Goal: Task Accomplishment & Management: Manage account settings

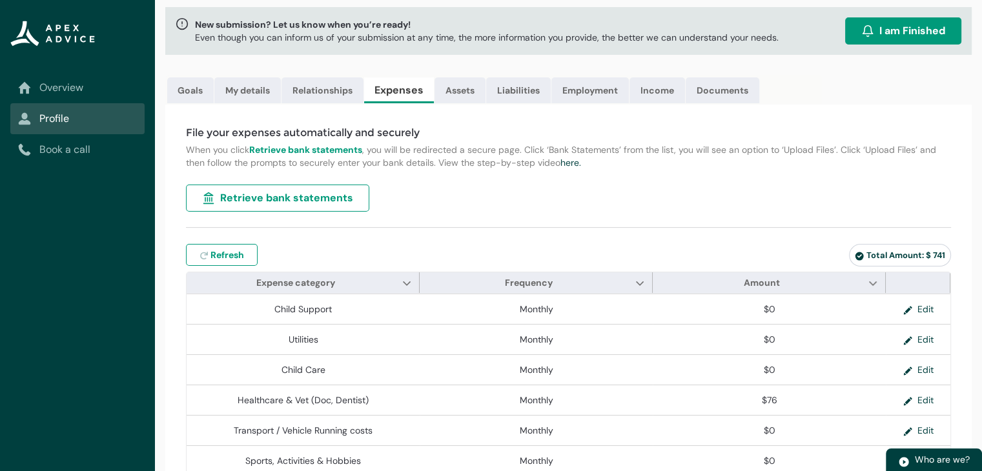
scroll to position [70, 0]
click at [329, 201] on span "Retrieve bank statements" at bounding box center [286, 197] width 133 height 15
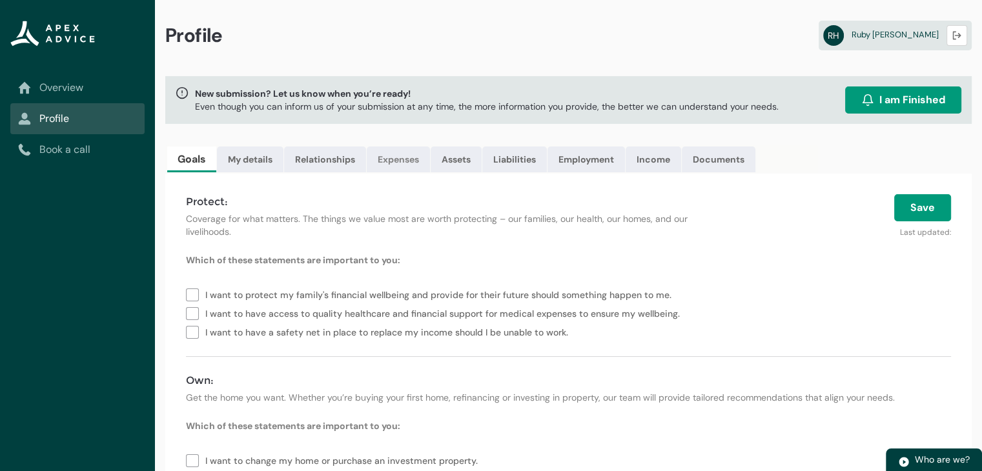
click at [413, 150] on link "Expenses" at bounding box center [398, 160] width 63 height 26
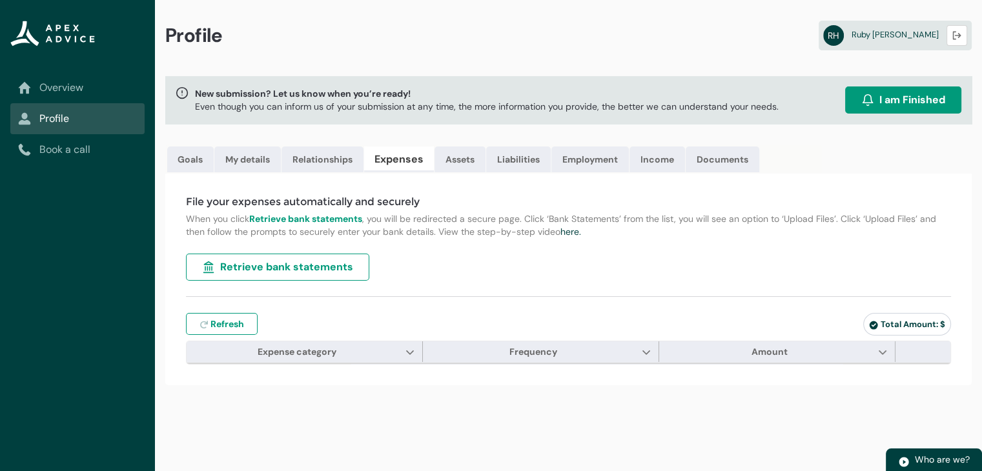
type input "***"
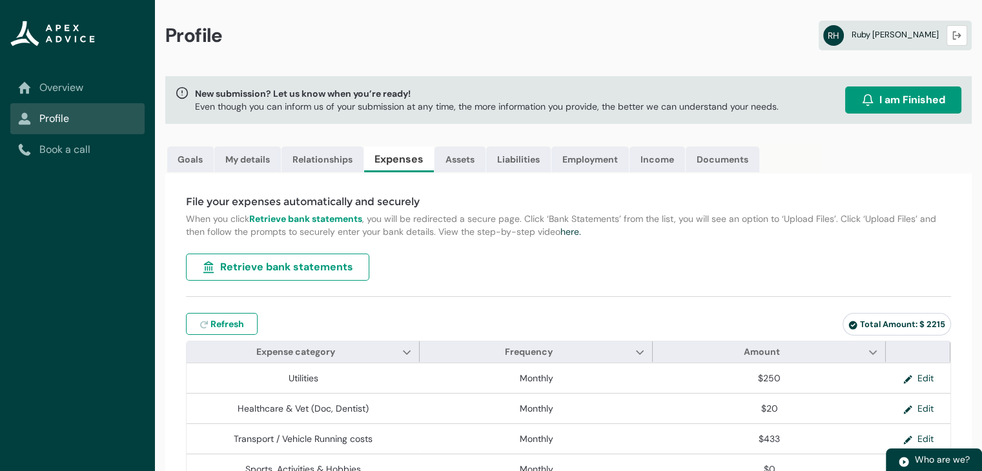
click at [913, 41] on div "RH Ruby Harper Logout" at bounding box center [895, 35] width 144 height 21
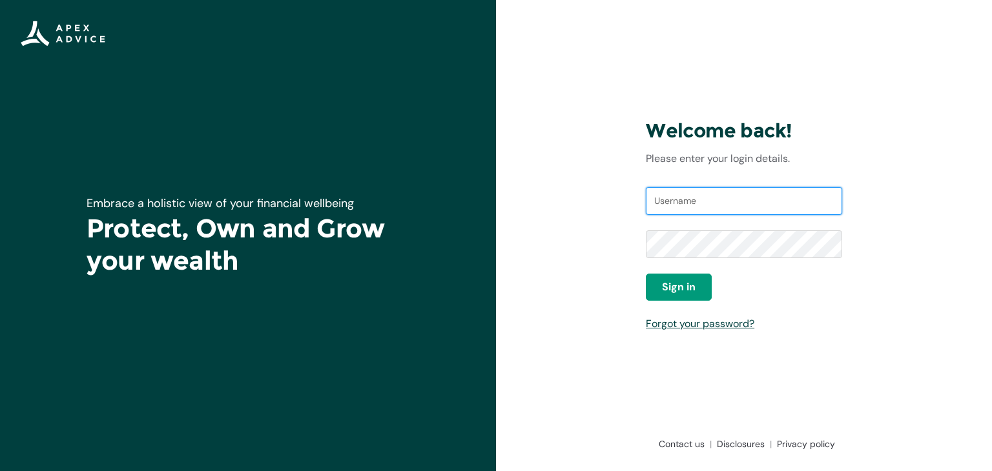
click at [740, 202] on input "Username" at bounding box center [744, 201] width 196 height 28
type input "rubyharper04@icloud.com"
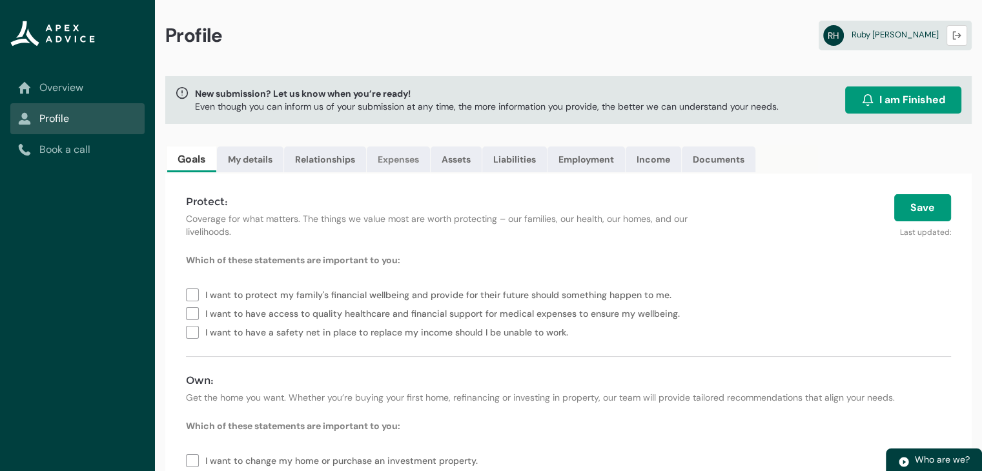
click at [405, 156] on link "Expenses" at bounding box center [398, 160] width 63 height 26
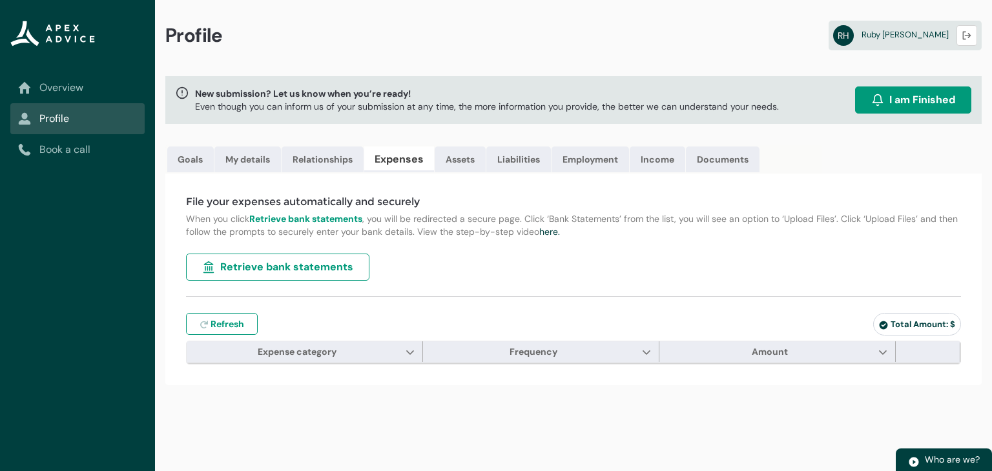
type input "***"
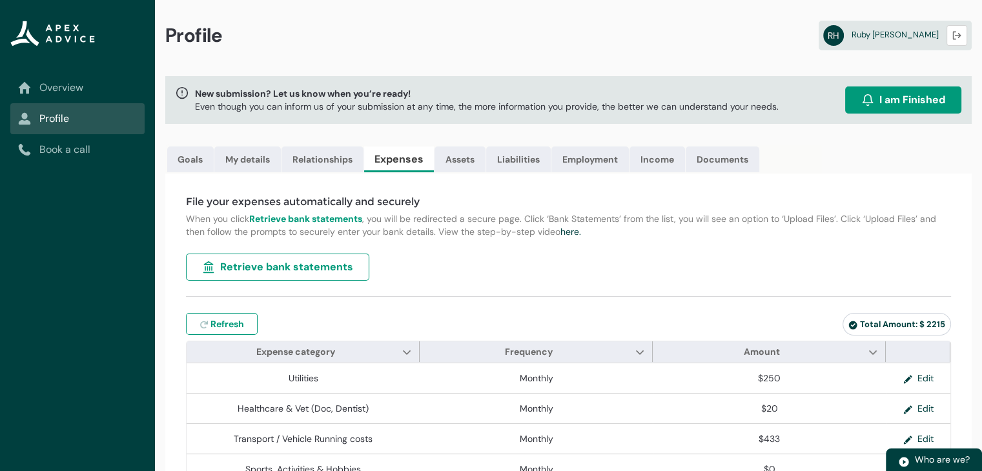
click at [330, 269] on span "Retrieve bank statements" at bounding box center [286, 267] width 133 height 15
click at [299, 263] on span "Retrieve bank statements" at bounding box center [286, 267] width 133 height 15
click at [334, 156] on link "Relationships" at bounding box center [322, 160] width 82 height 26
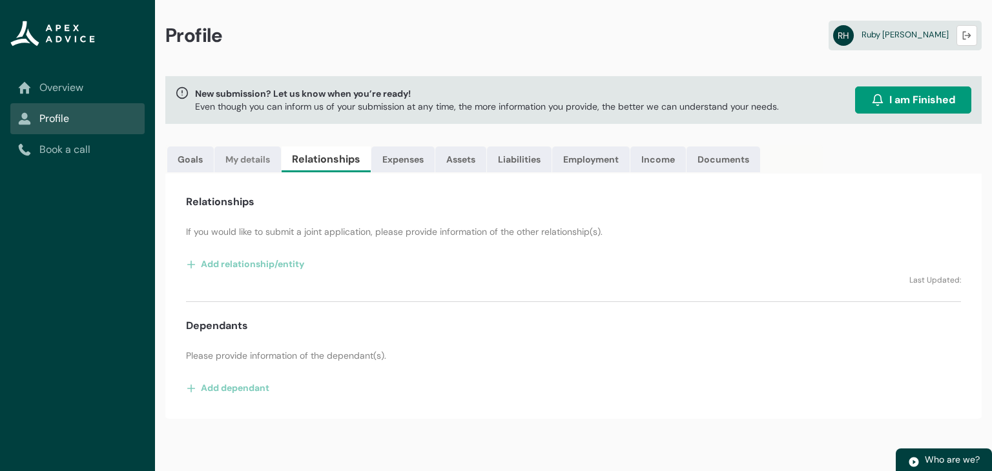
click at [249, 156] on link "My details" at bounding box center [247, 160] width 66 height 26
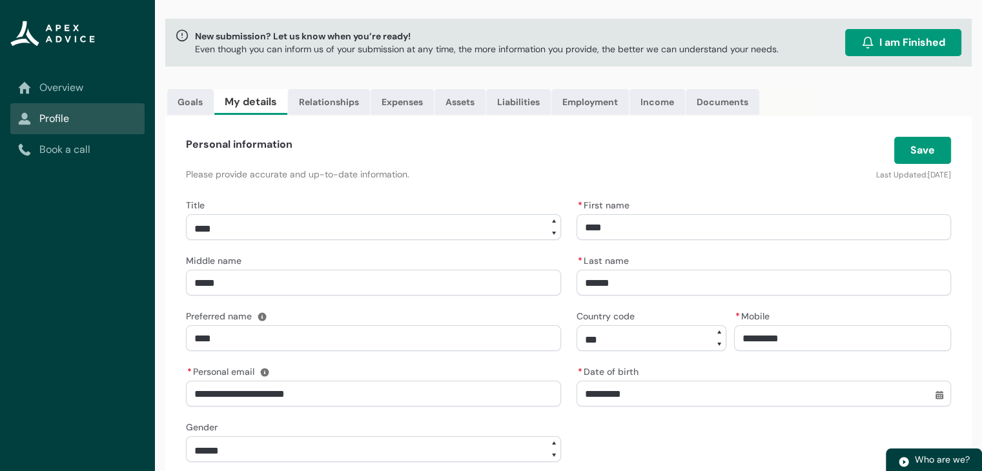
scroll to position [57, 0]
click at [96, 94] on link "Overview" at bounding box center [77, 87] width 119 height 15
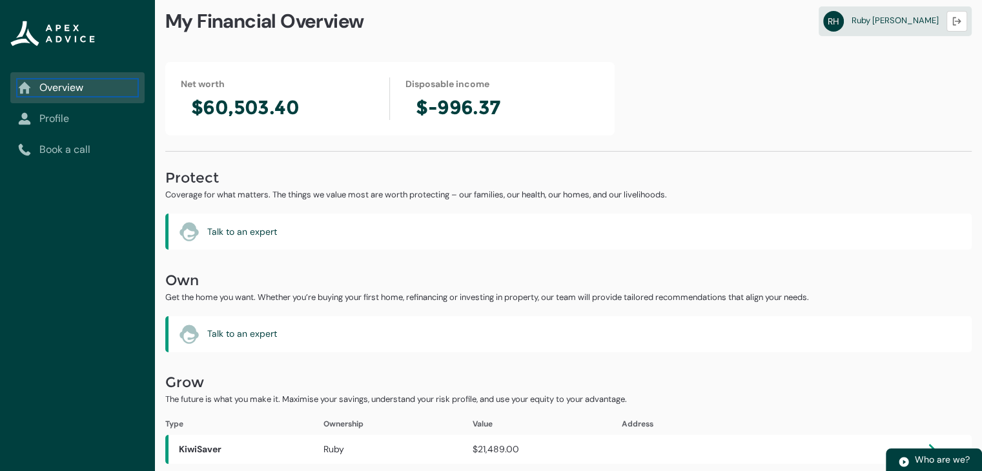
scroll to position [15, 0]
click at [103, 123] on link "Profile" at bounding box center [77, 118] width 119 height 15
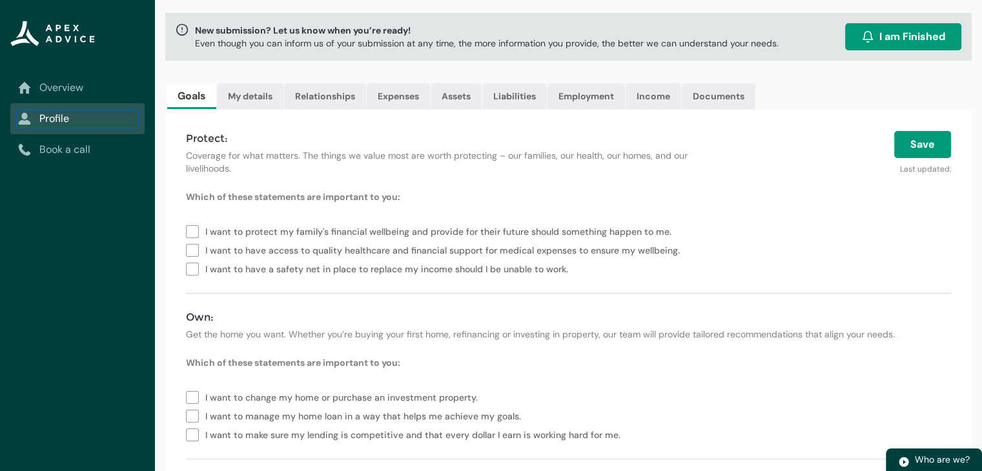
scroll to position [0, 0]
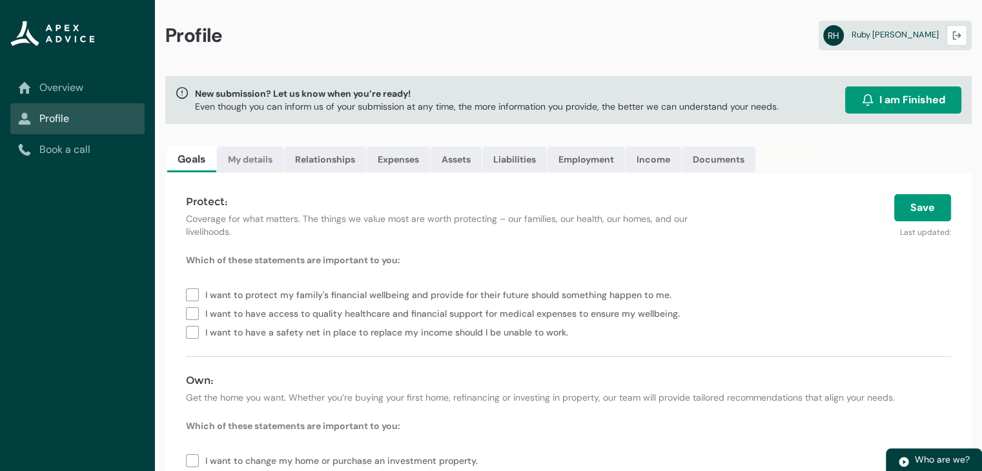
click at [258, 150] on link "My details" at bounding box center [250, 160] width 66 height 26
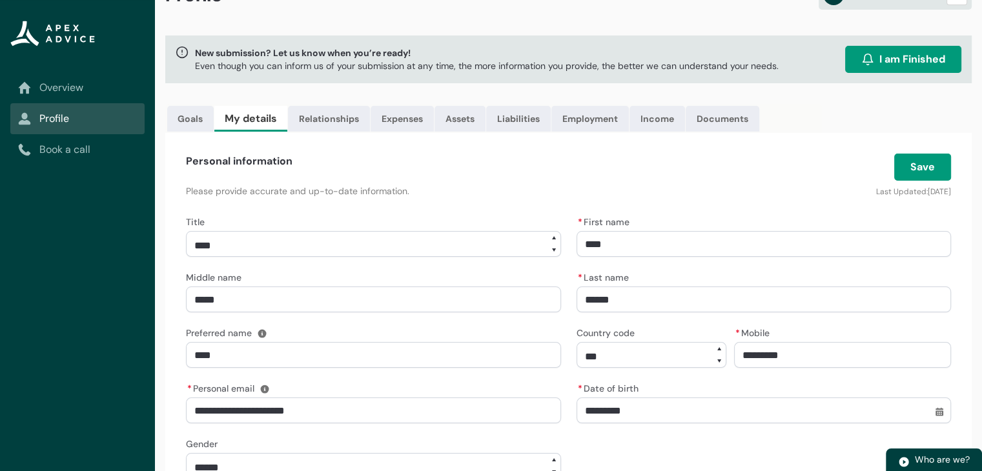
scroll to position [39, 0]
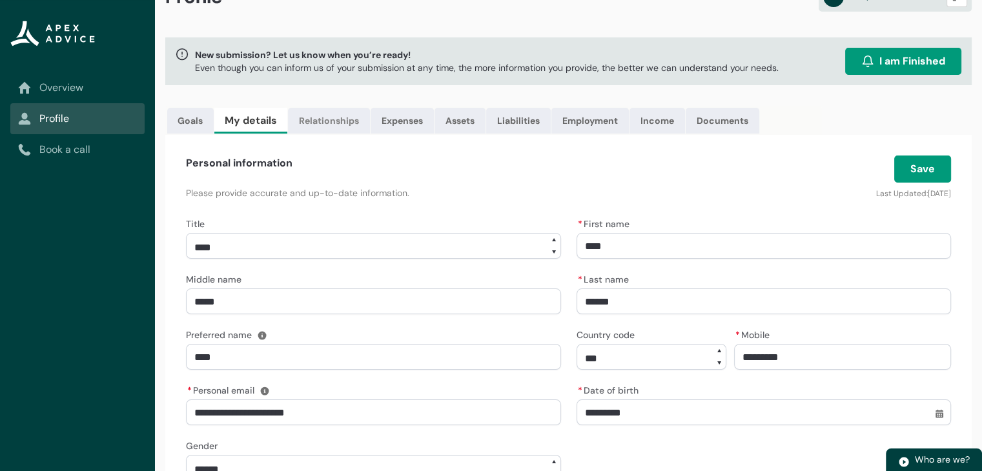
click at [338, 116] on link "Relationships" at bounding box center [329, 121] width 82 height 26
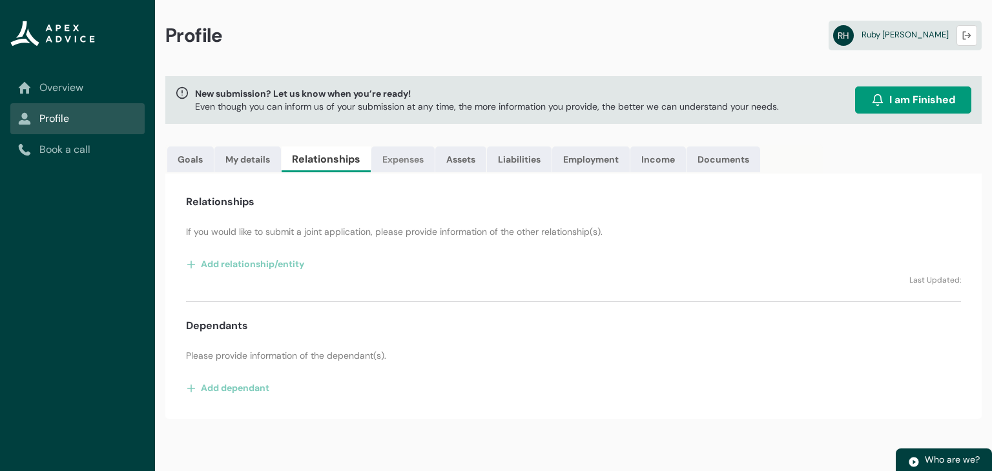
click at [411, 168] on link "Expenses" at bounding box center [402, 160] width 63 height 26
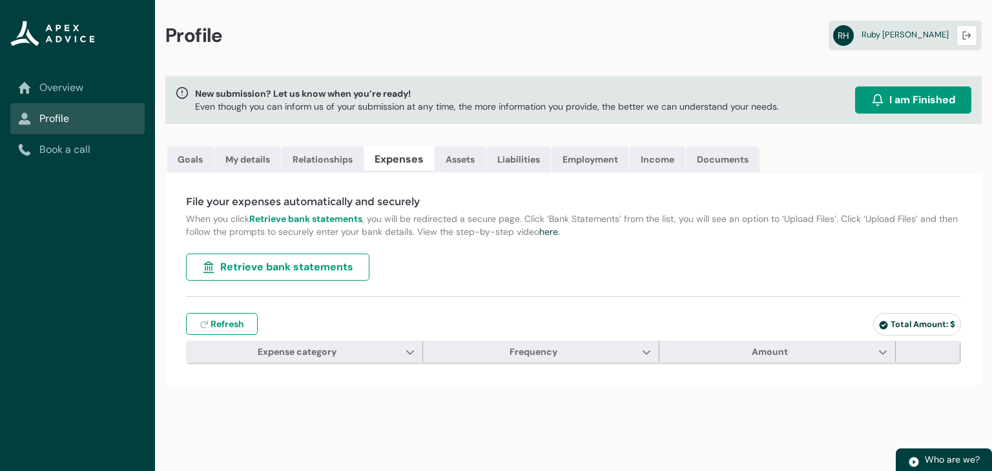
type input "***"
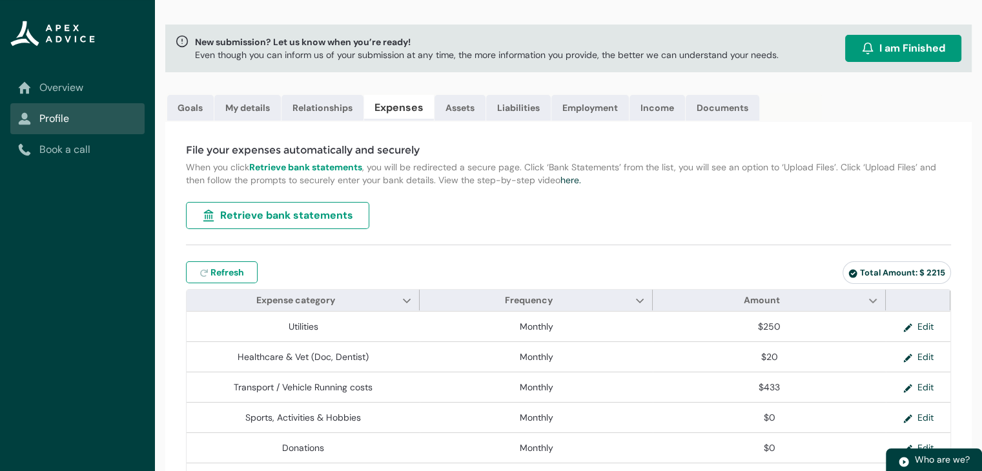
scroll to position [25, 0]
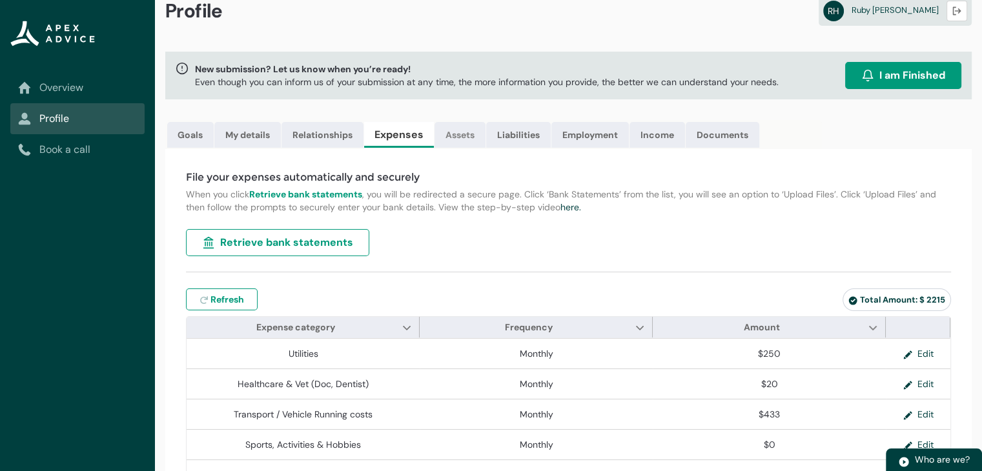
click at [456, 141] on link "Assets" at bounding box center [459, 135] width 51 height 26
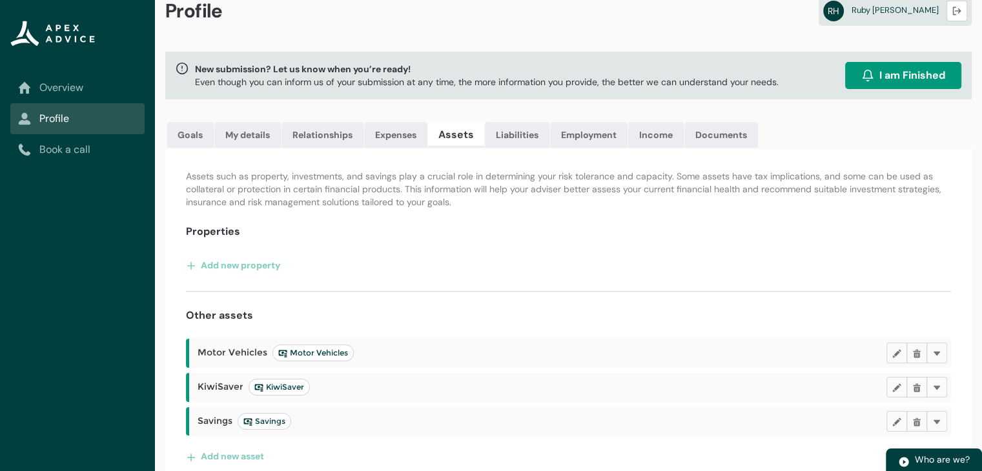
scroll to position [39, 0]
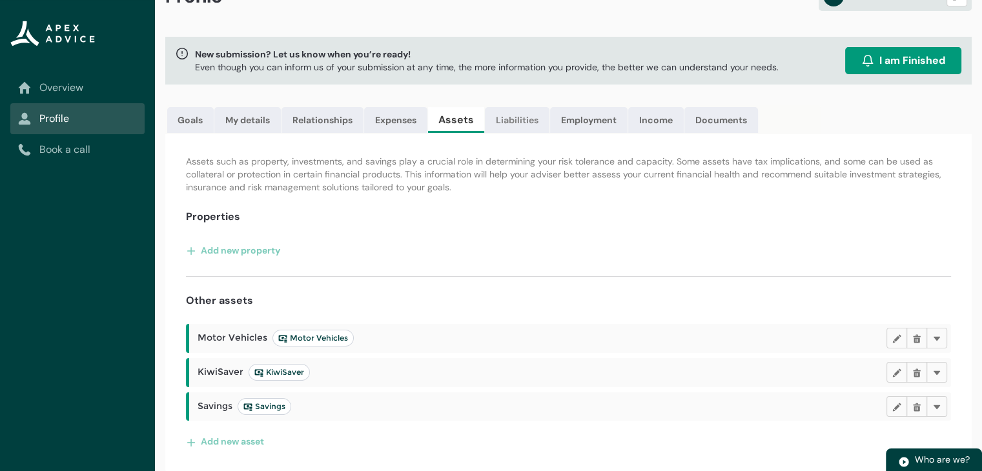
click at [509, 124] on link "Liabilities" at bounding box center [517, 120] width 65 height 26
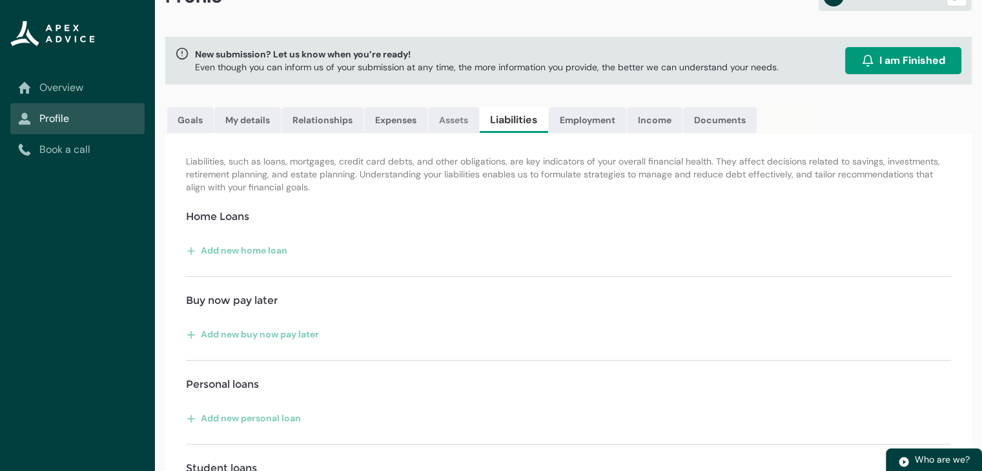
click at [470, 125] on link "Assets" at bounding box center [453, 120] width 51 height 26
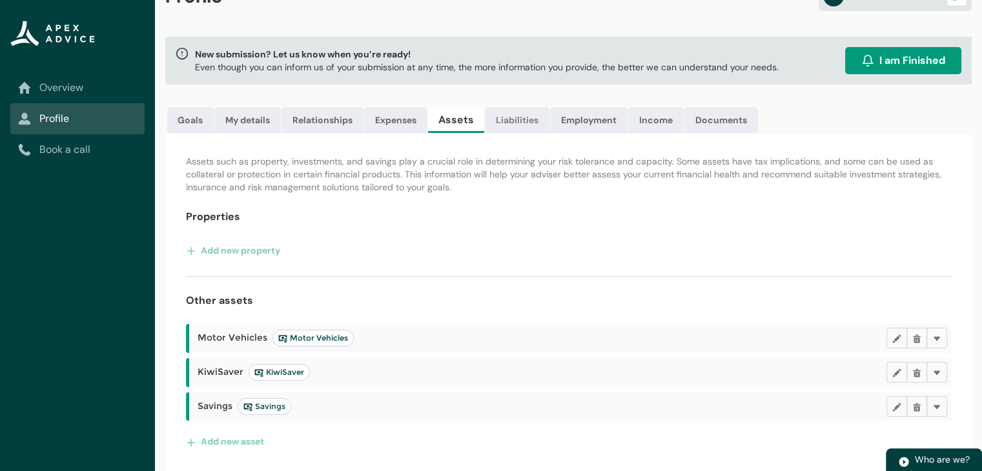
click at [522, 122] on link "Liabilities" at bounding box center [517, 120] width 65 height 26
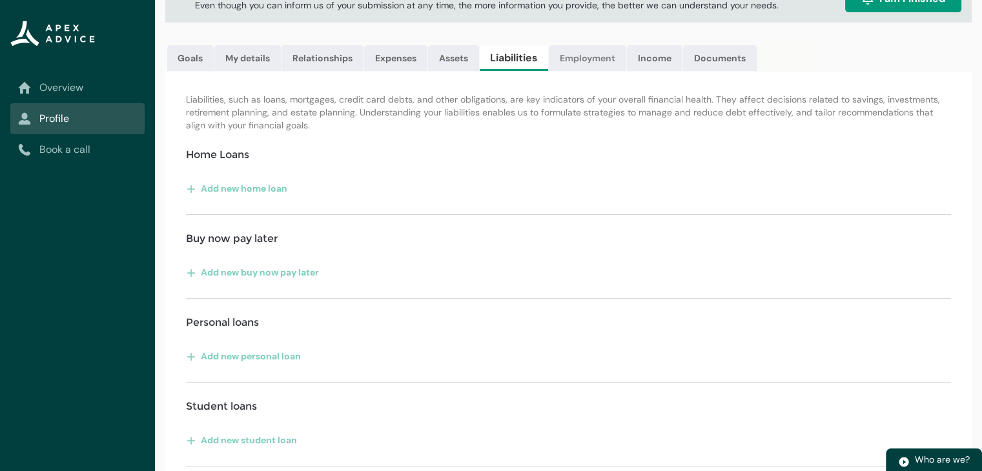
scroll to position [98, 0]
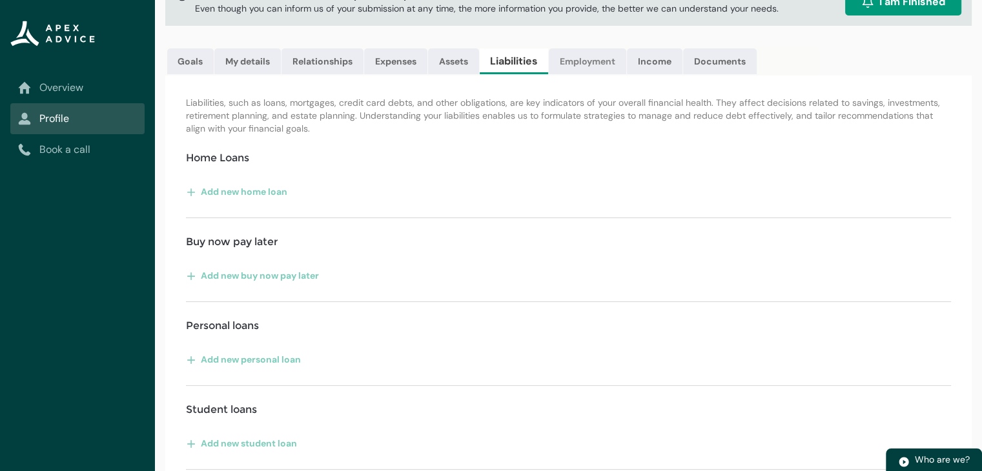
click at [574, 65] on link "Employment" at bounding box center [587, 61] width 77 height 26
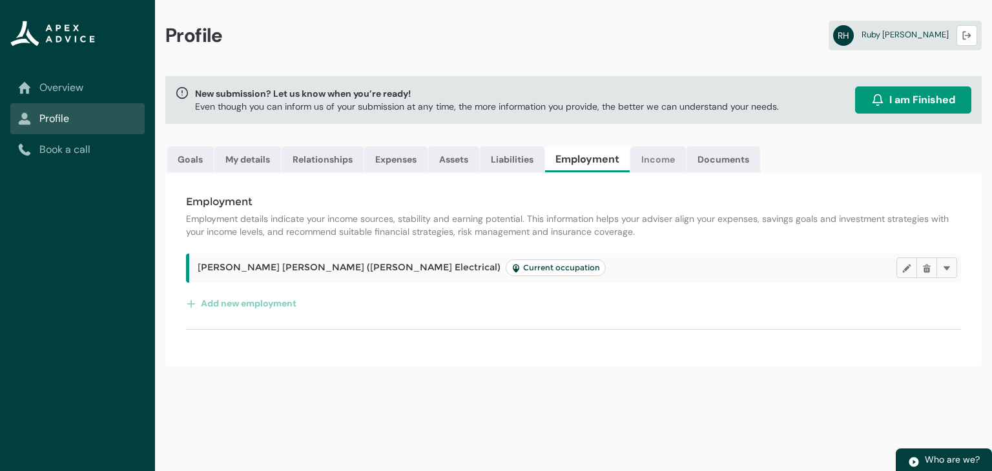
click at [657, 160] on link "Income" at bounding box center [658, 160] width 56 height 26
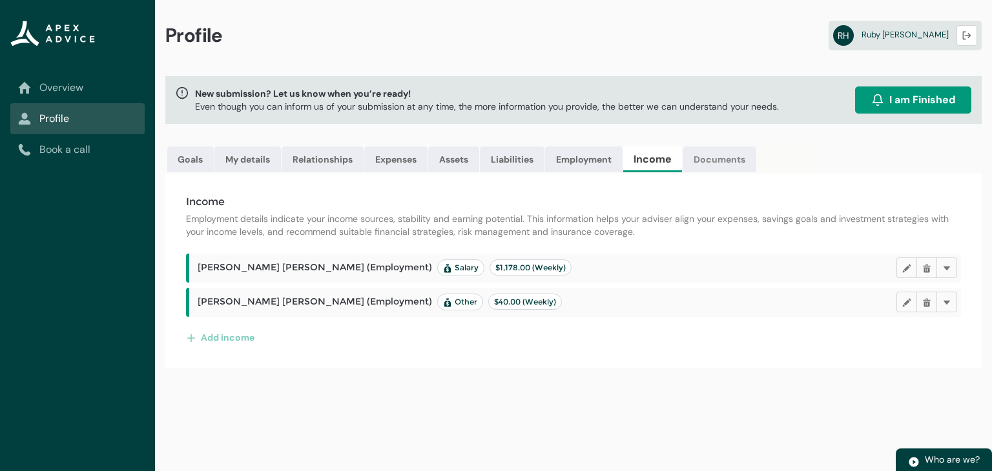
click at [705, 158] on link "Documents" at bounding box center [719, 160] width 74 height 26
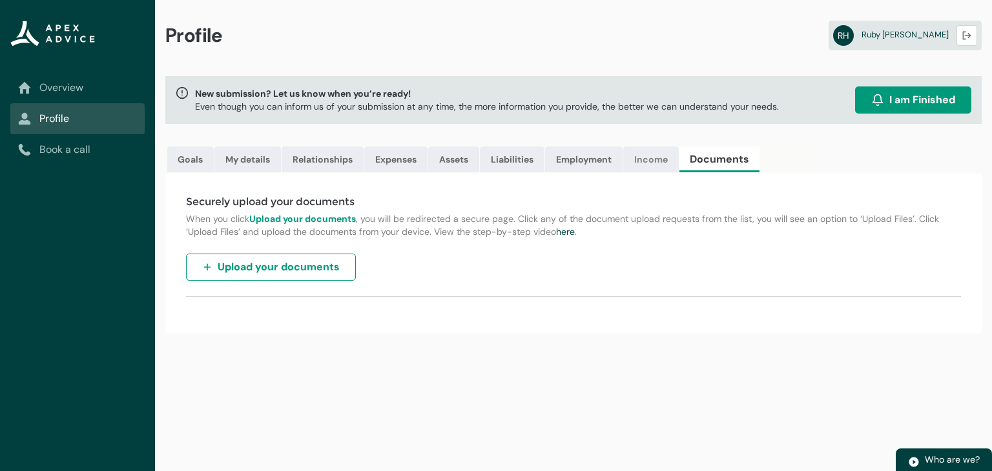
click at [672, 163] on link "Income" at bounding box center [651, 160] width 56 height 26
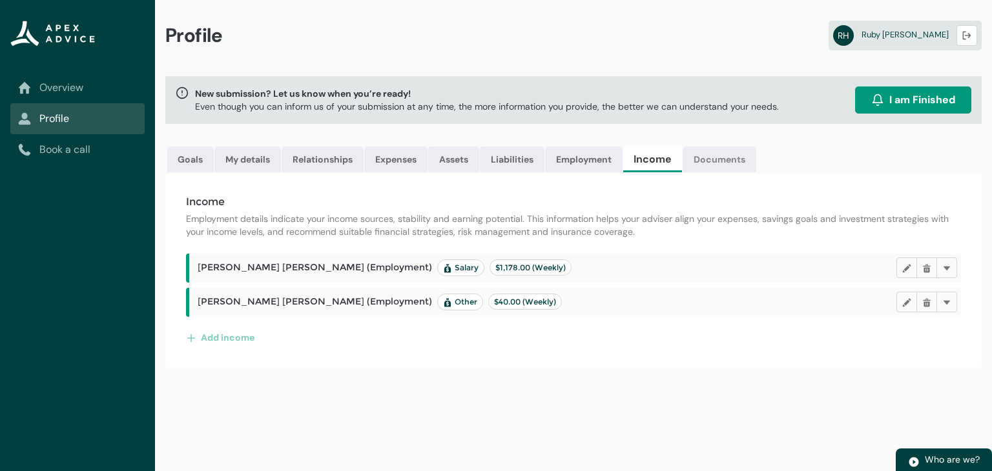
click at [713, 151] on link "Documents" at bounding box center [719, 160] width 74 height 26
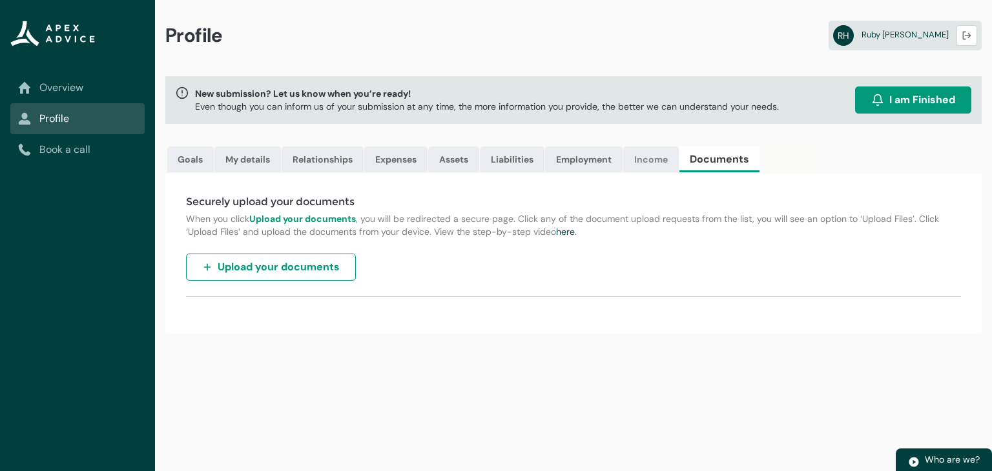
click at [661, 154] on link "Income" at bounding box center [651, 160] width 56 height 26
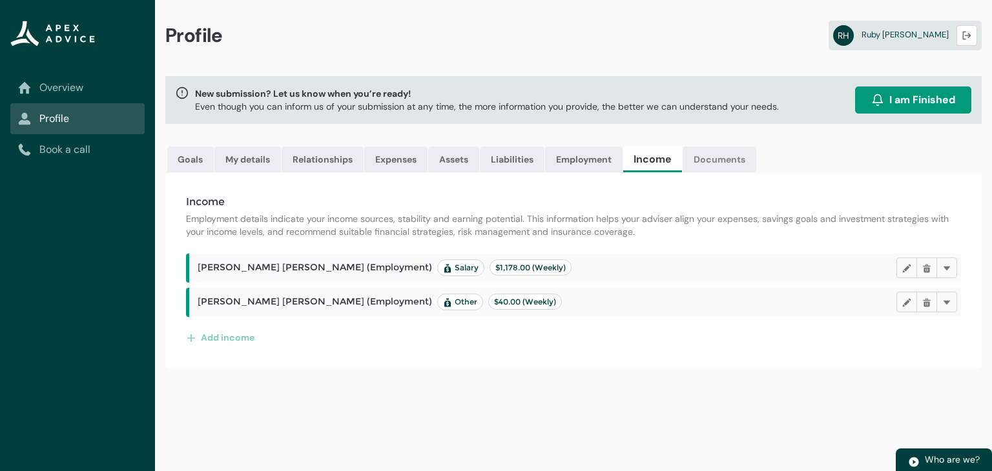
click at [702, 159] on link "Documents" at bounding box center [719, 160] width 74 height 26
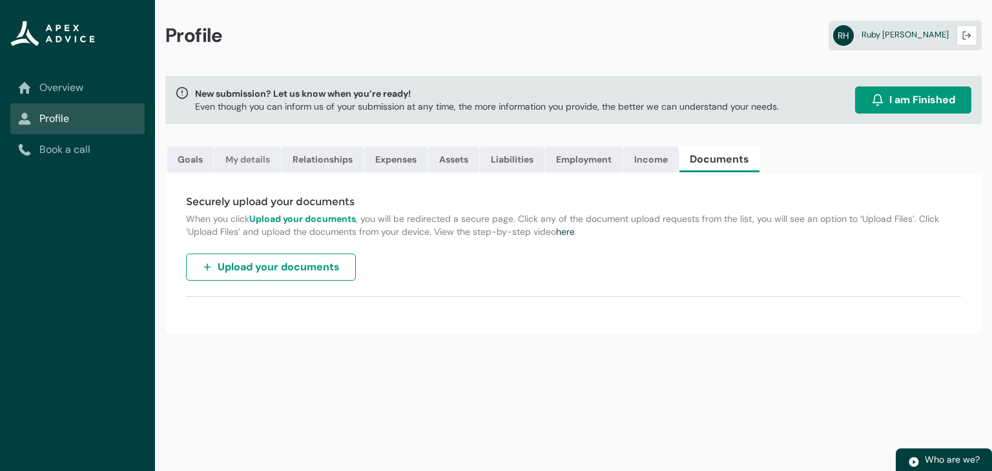
click at [246, 154] on link "My details" at bounding box center [247, 160] width 66 height 26
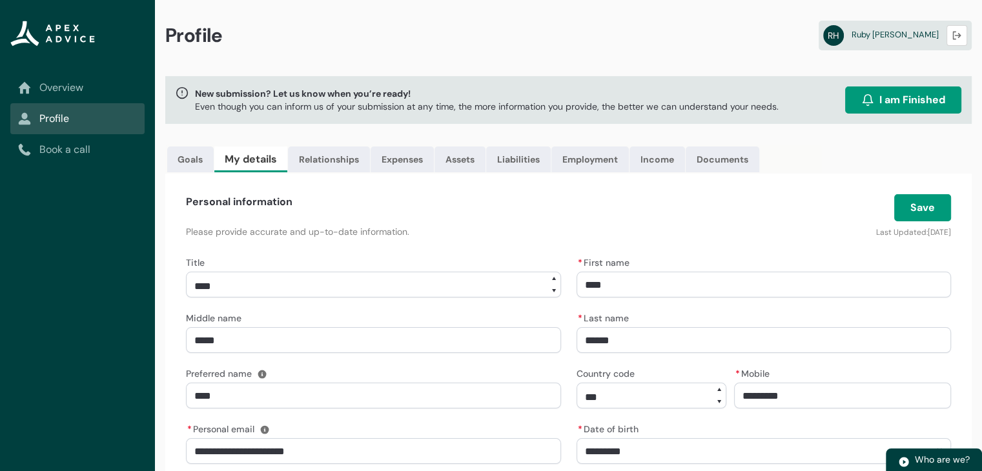
click at [909, 460] on img at bounding box center [904, 462] width 12 height 12
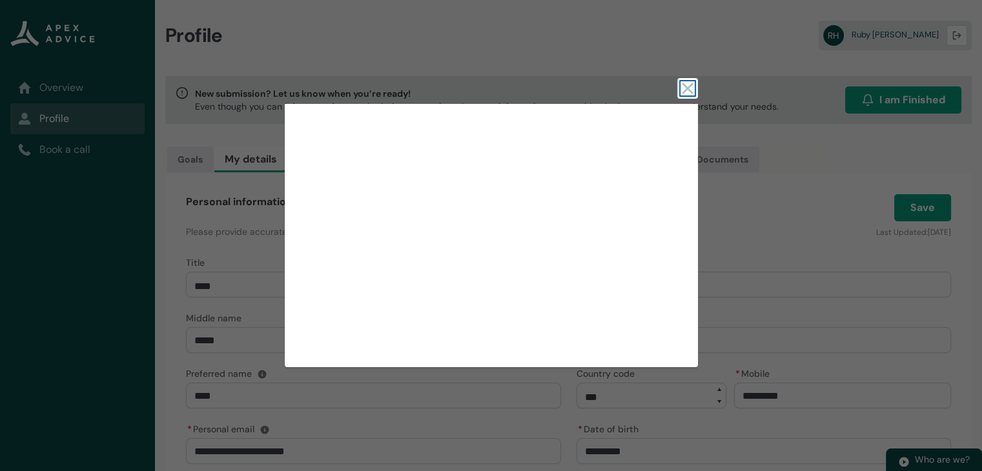
click at [691, 96] on icon at bounding box center [687, 88] width 15 height 15
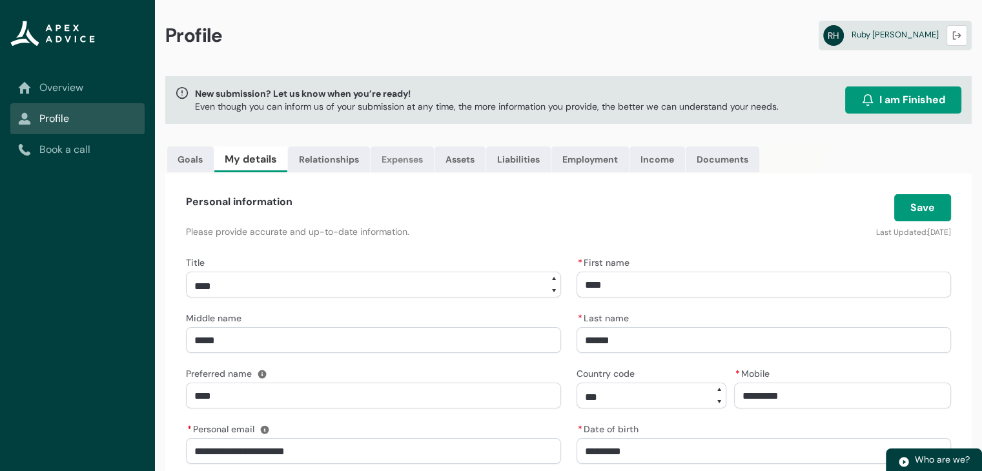
click at [387, 163] on link "Expenses" at bounding box center [402, 160] width 63 height 26
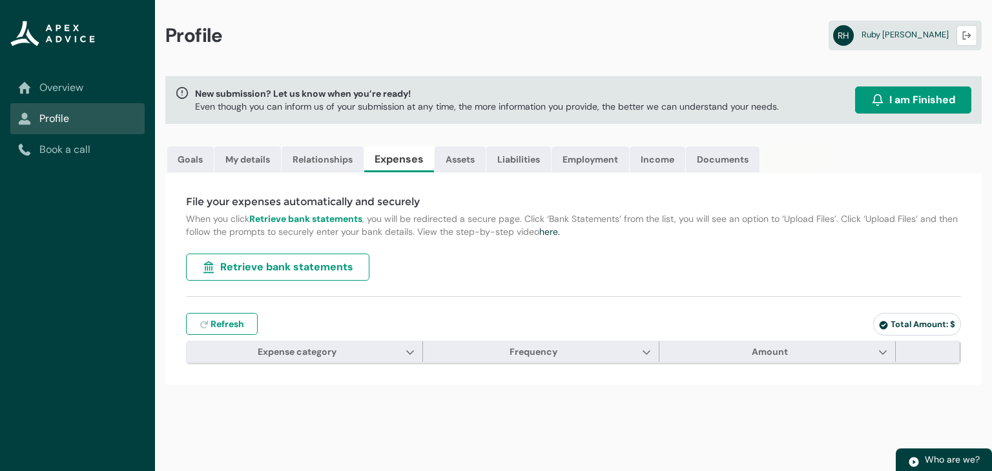
type input "***"
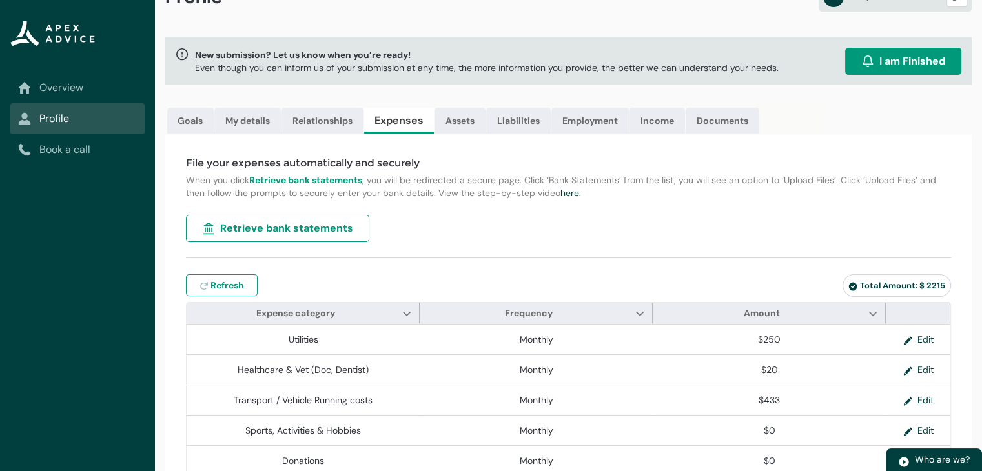
scroll to position [38, 0]
click at [569, 194] on link "here." at bounding box center [570, 194] width 21 height 12
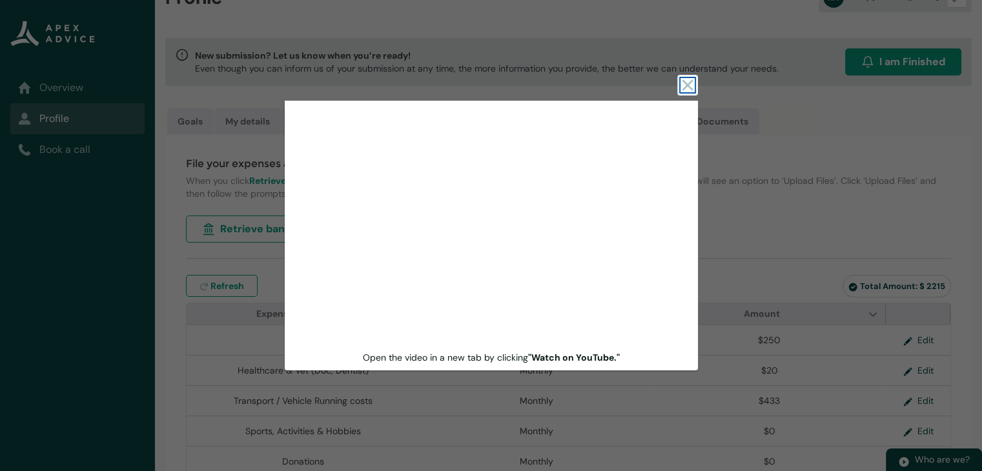
click at [686, 81] on icon at bounding box center [687, 84] width 15 height 15
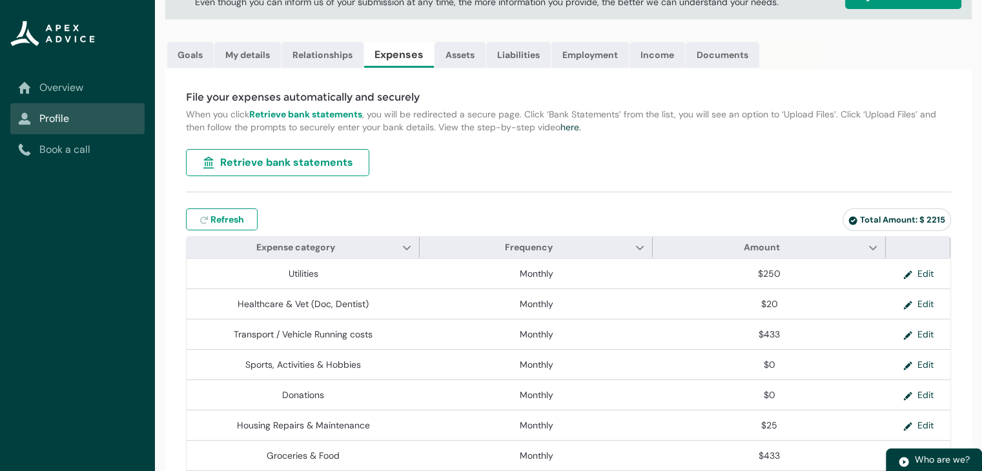
scroll to position [105, 0]
click at [336, 167] on span "Retrieve bank statements" at bounding box center [286, 161] width 133 height 15
